Goal: Information Seeking & Learning: Check status

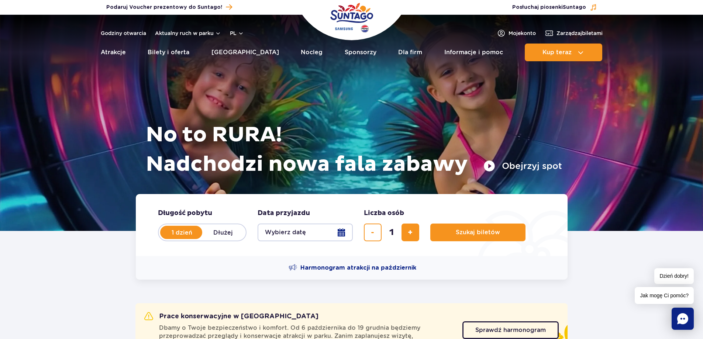
scroll to position [74, 0]
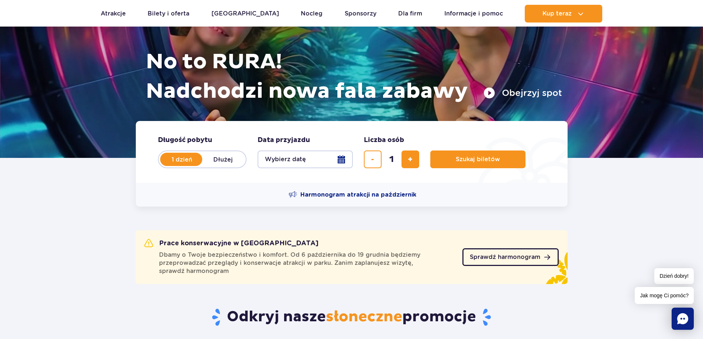
click at [525, 258] on span "Sprawdź harmonogram" at bounding box center [505, 257] width 71 height 6
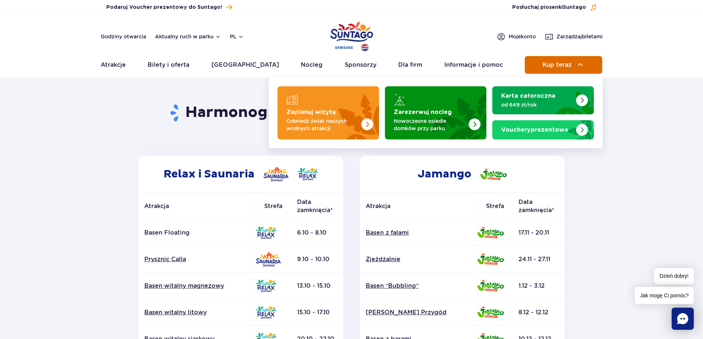
click at [550, 64] on span "Kup teraz" at bounding box center [557, 65] width 29 height 7
